Goal: Information Seeking & Learning: Learn about a topic

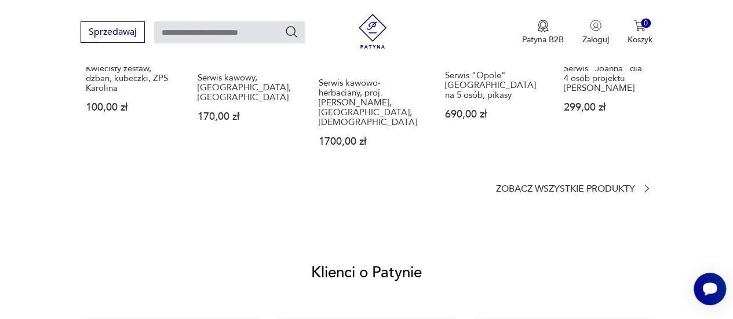
scroll to position [985, 0]
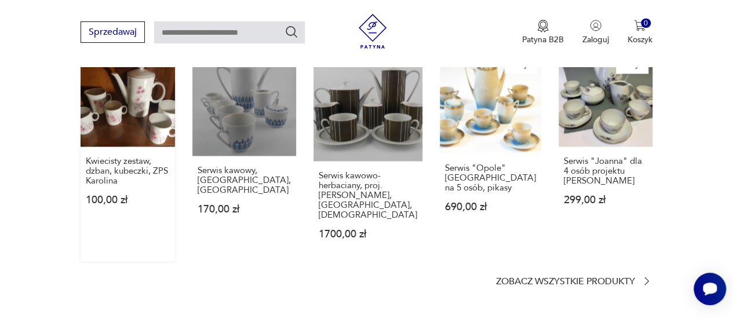
click at [133, 128] on link "Kwiecisty zestaw, dzban, kubeczki, ZPS Karolina 100,00 zł" at bounding box center [128, 156] width 94 height 209
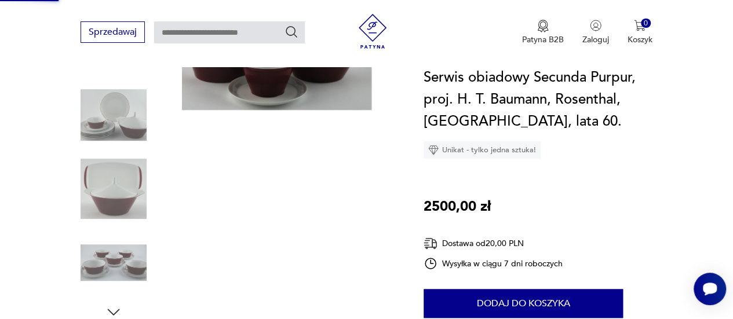
scroll to position [89, 0]
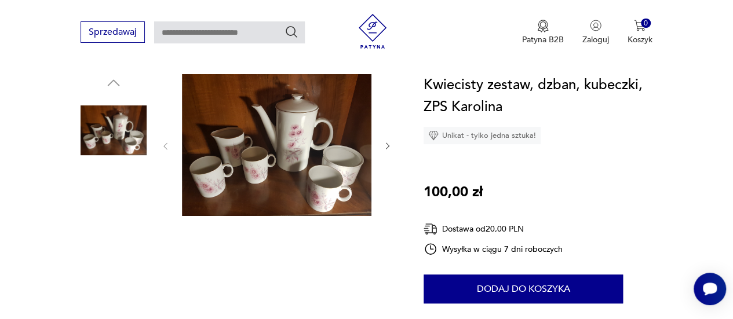
scroll to position [116, 0]
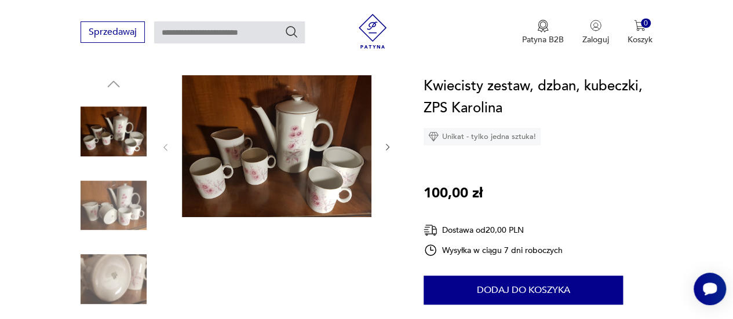
click at [284, 170] on img at bounding box center [276, 146] width 189 height 142
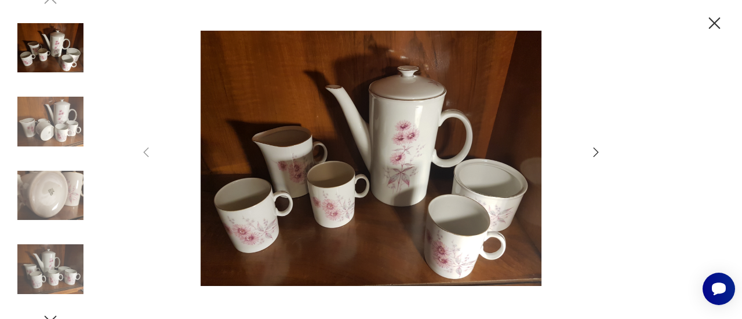
click at [597, 152] on icon "button" at bounding box center [595, 152] width 5 height 9
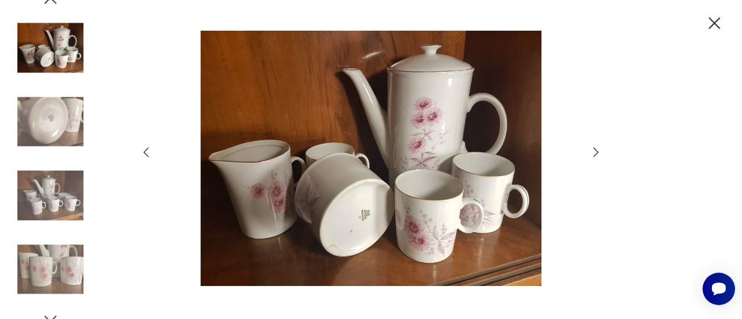
click at [598, 150] on icon "button" at bounding box center [596, 152] width 14 height 14
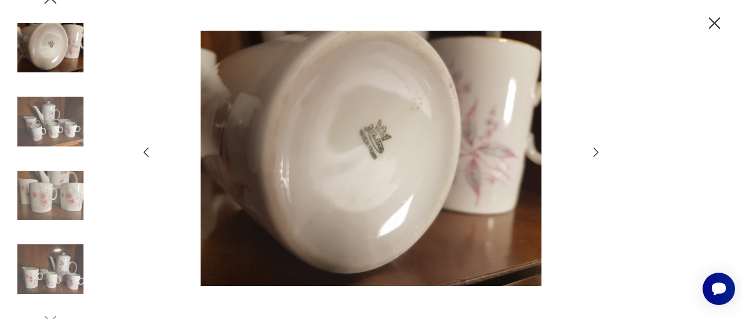
click at [598, 150] on icon "button" at bounding box center [596, 152] width 14 height 14
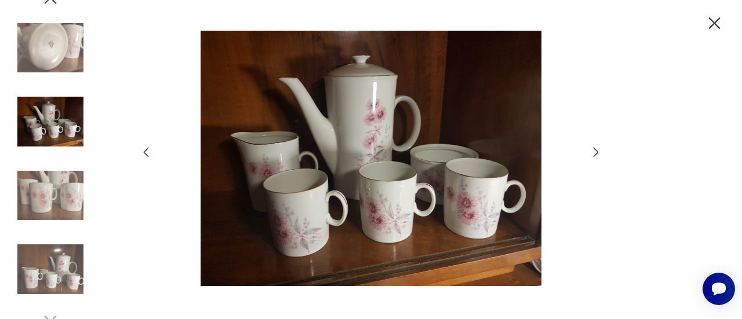
click at [587, 163] on div at bounding box center [370, 160] width 463 height 258
click at [594, 158] on icon "button" at bounding box center [596, 152] width 14 height 14
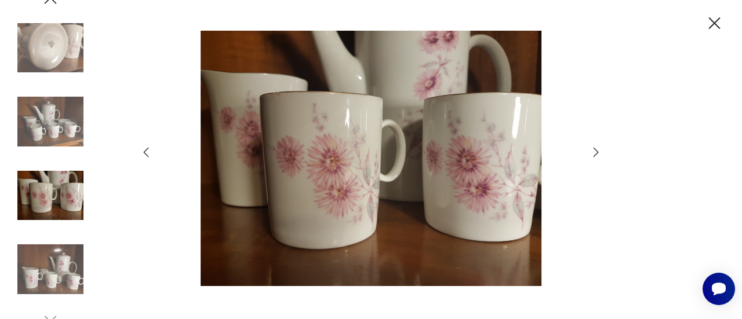
click at [710, 21] on icon "button" at bounding box center [714, 23] width 20 height 20
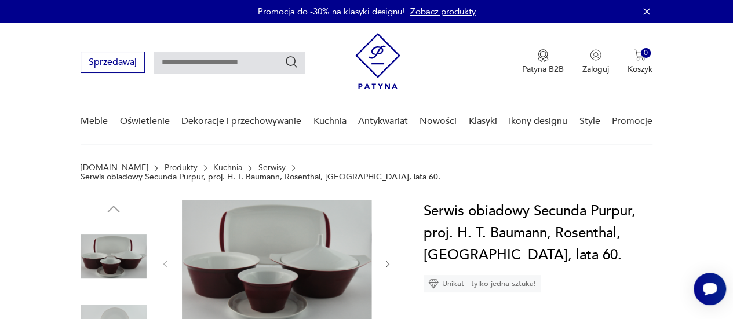
click at [226, 57] on input "text" at bounding box center [229, 63] width 151 height 22
type input "**********"
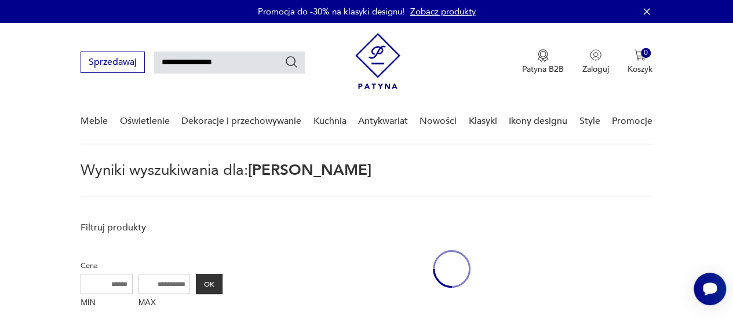
scroll to position [42, 0]
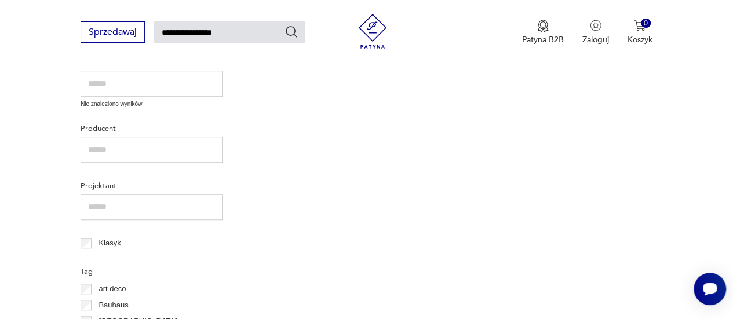
scroll to position [521, 0]
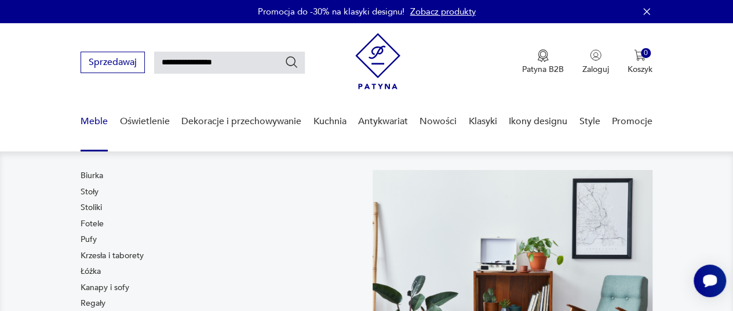
click at [88, 123] on link "Meble" at bounding box center [94, 121] width 27 height 45
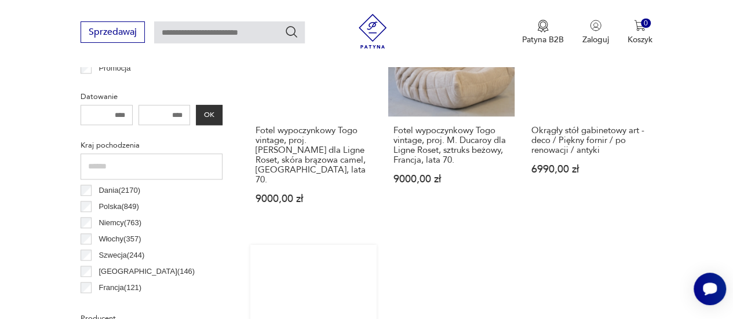
scroll to position [655, 0]
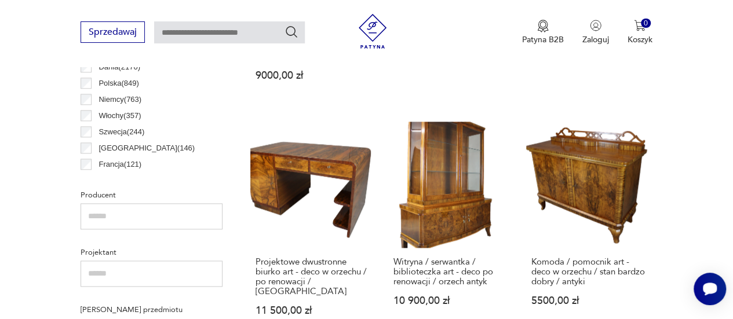
type input "**********"
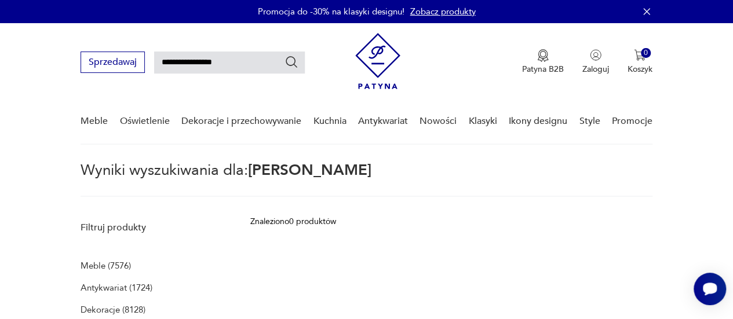
scroll to position [42, 0]
